Goal: Task Accomplishment & Management: Manage account settings

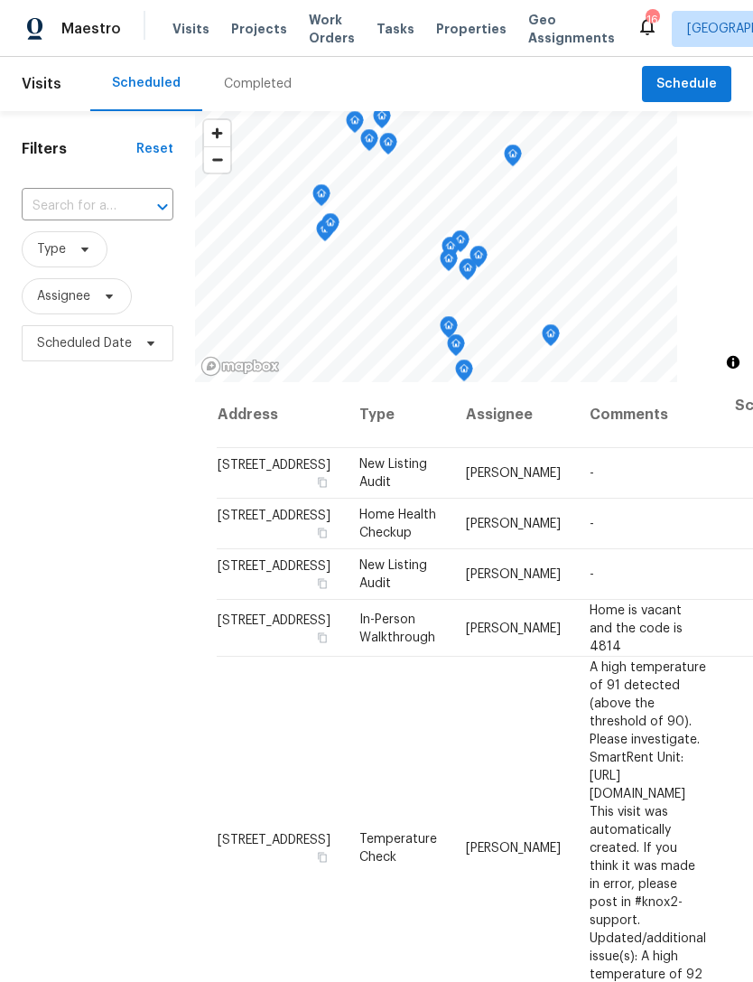
click at [101, 201] on input "text" at bounding box center [72, 206] width 101 height 28
type input "holland"
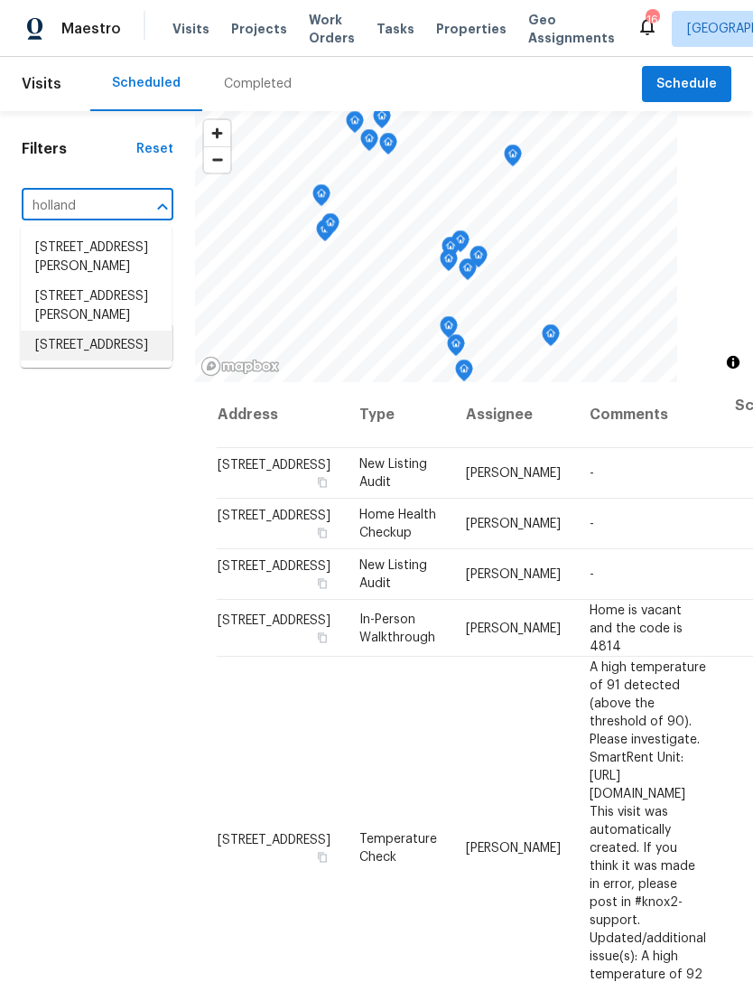
click at [120, 360] on li "8062 Holland Park St, Chino, CA 91708" at bounding box center [96, 346] width 151 height 30
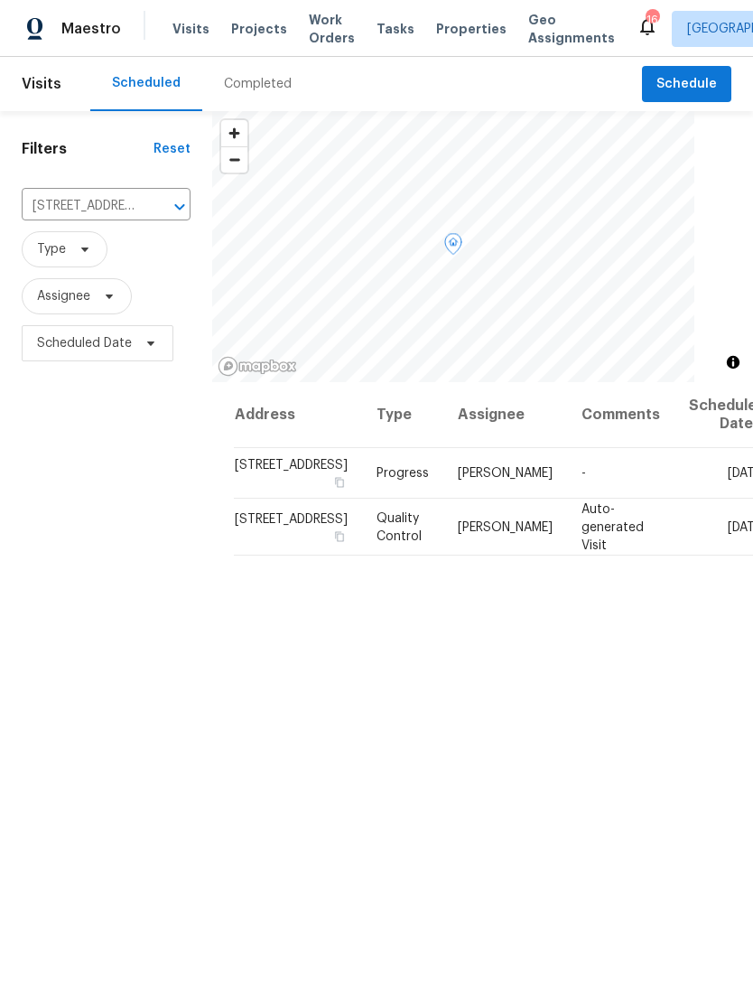
click at [0, 0] on icon at bounding box center [0, 0] width 0 height 0
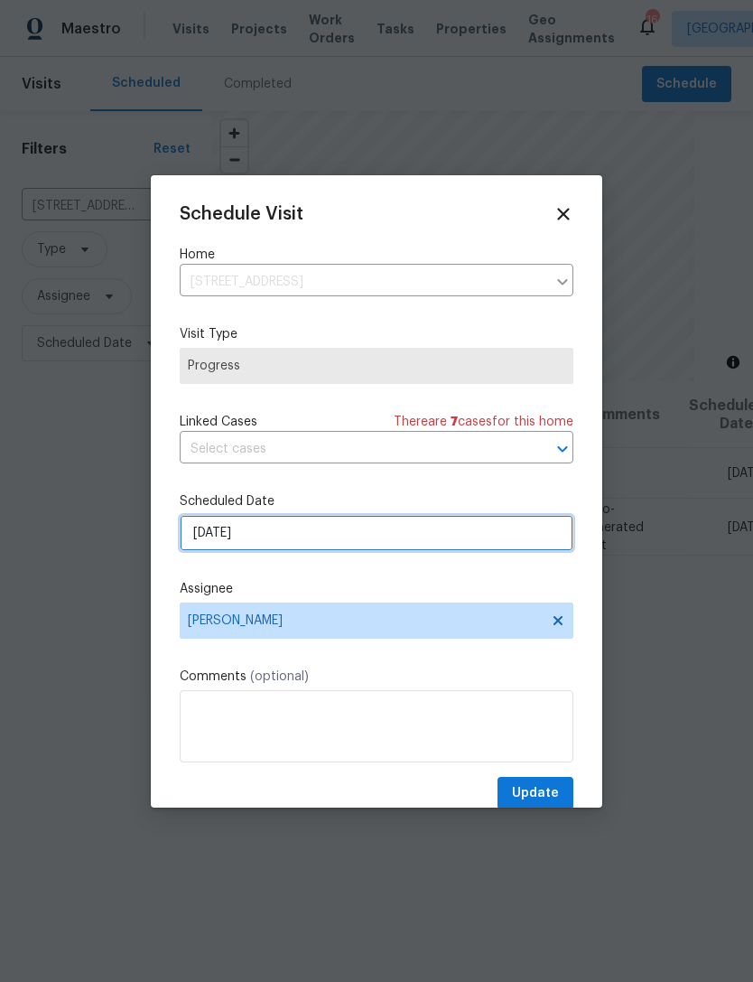
click at [342, 543] on input "8/12/2025" at bounding box center [377, 533] width 394 height 36
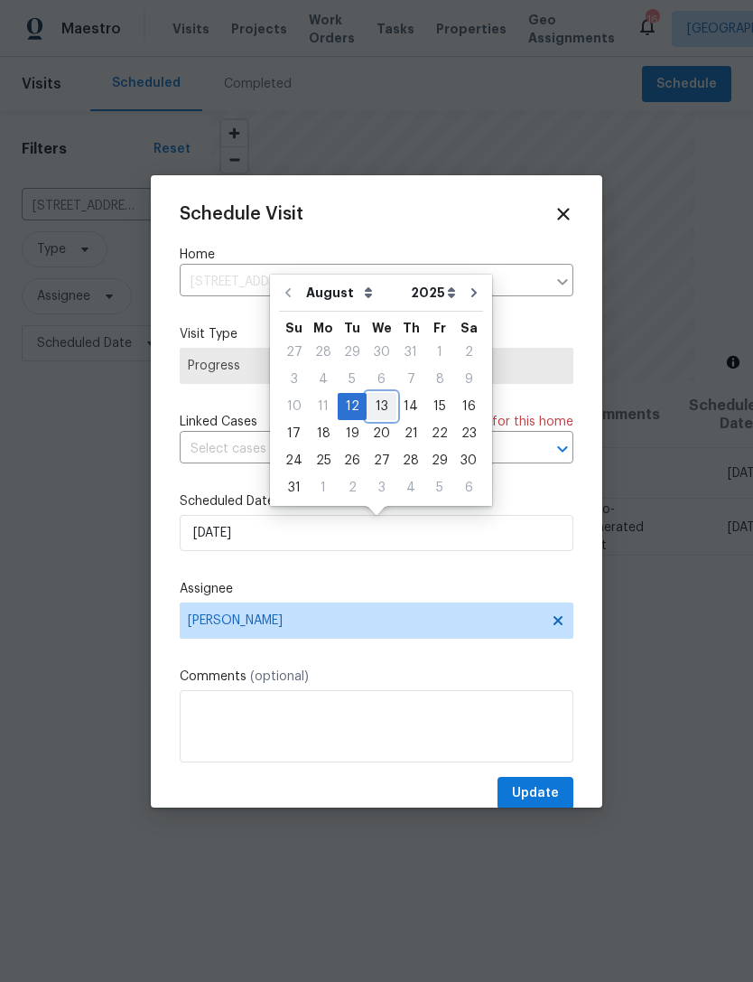
click at [373, 407] on div "13" at bounding box center [382, 406] width 30 height 25
type input "8/13/2025"
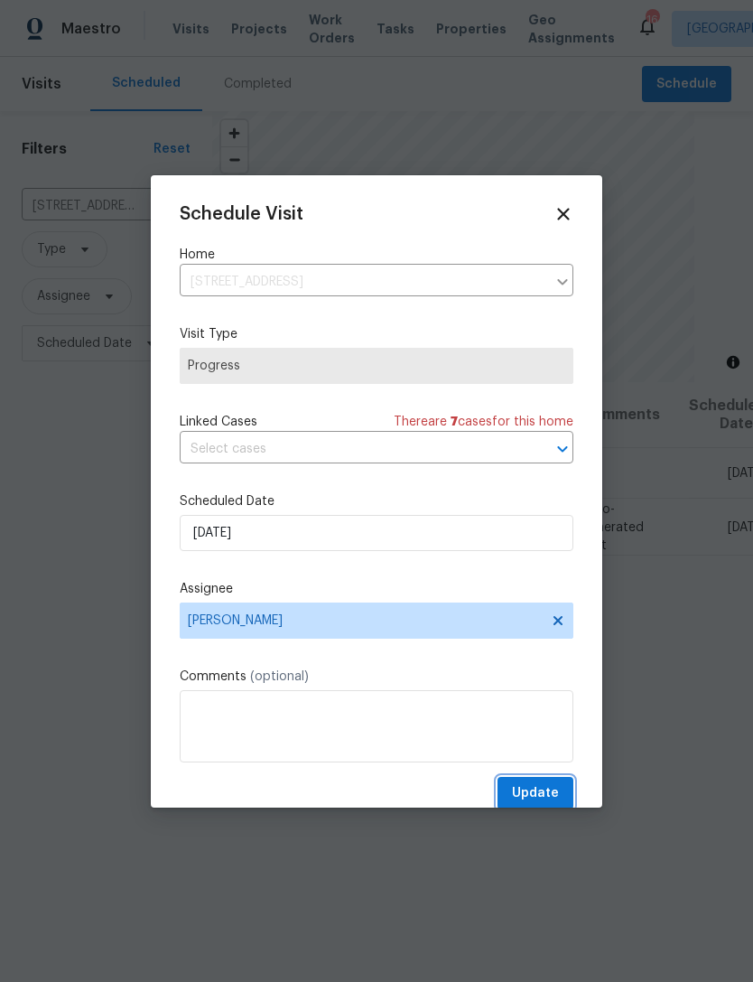
click at [547, 800] on span "Update" at bounding box center [535, 793] width 47 height 23
